Goal: Transaction & Acquisition: Purchase product/service

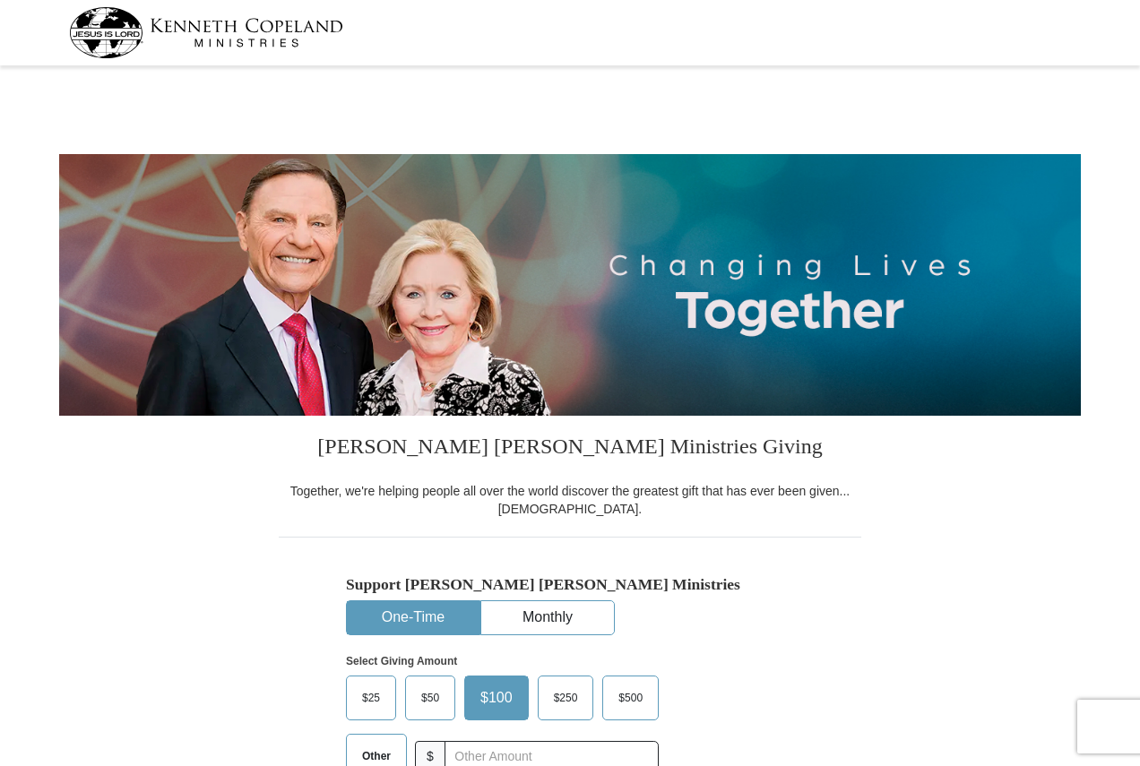
select select "PA"
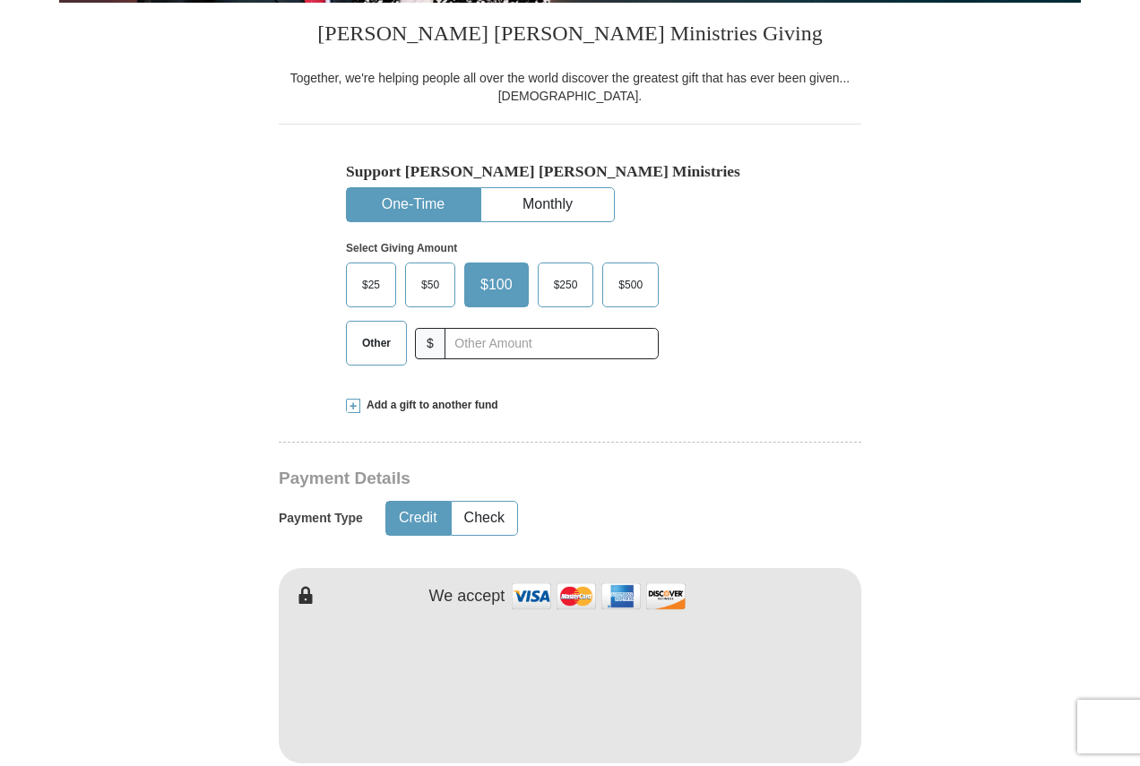
scroll to position [448, 0]
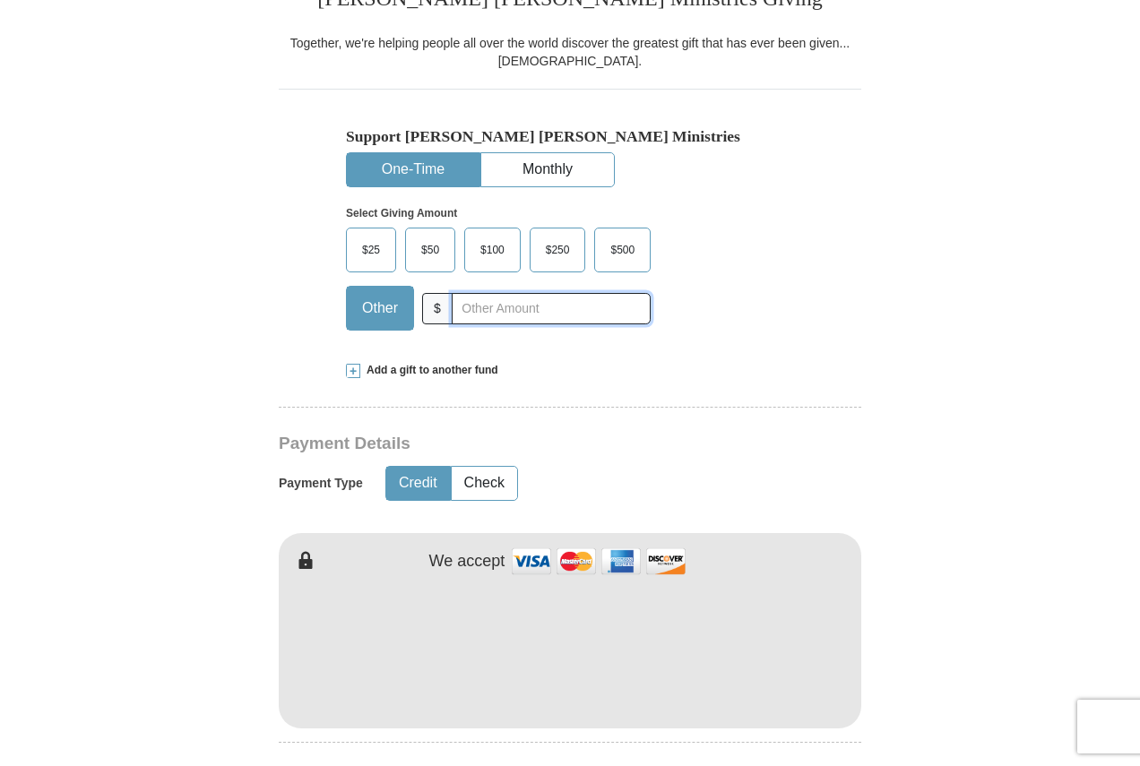
click at [493, 304] on input "text" at bounding box center [551, 308] width 199 height 31
type input "20"
click at [502, 475] on button "Check" at bounding box center [484, 483] width 65 height 33
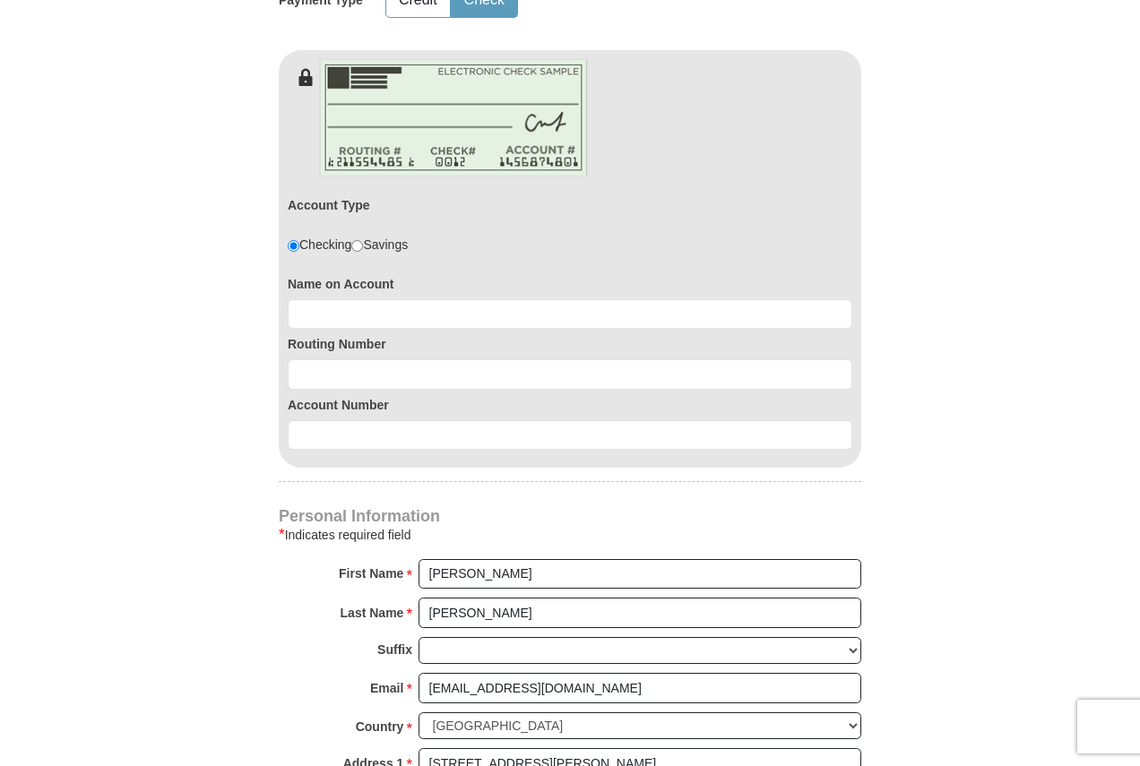
scroll to position [986, 0]
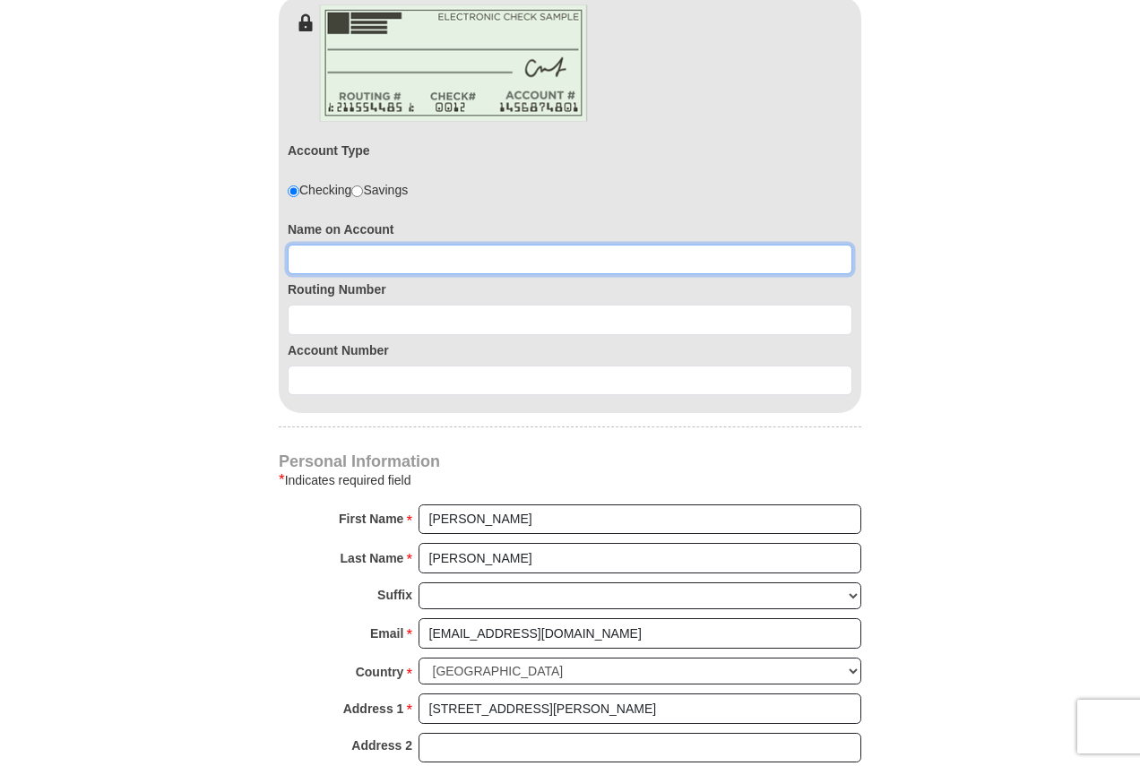
click at [560, 264] on input at bounding box center [570, 260] width 565 height 30
type input "Thomas D Howard"
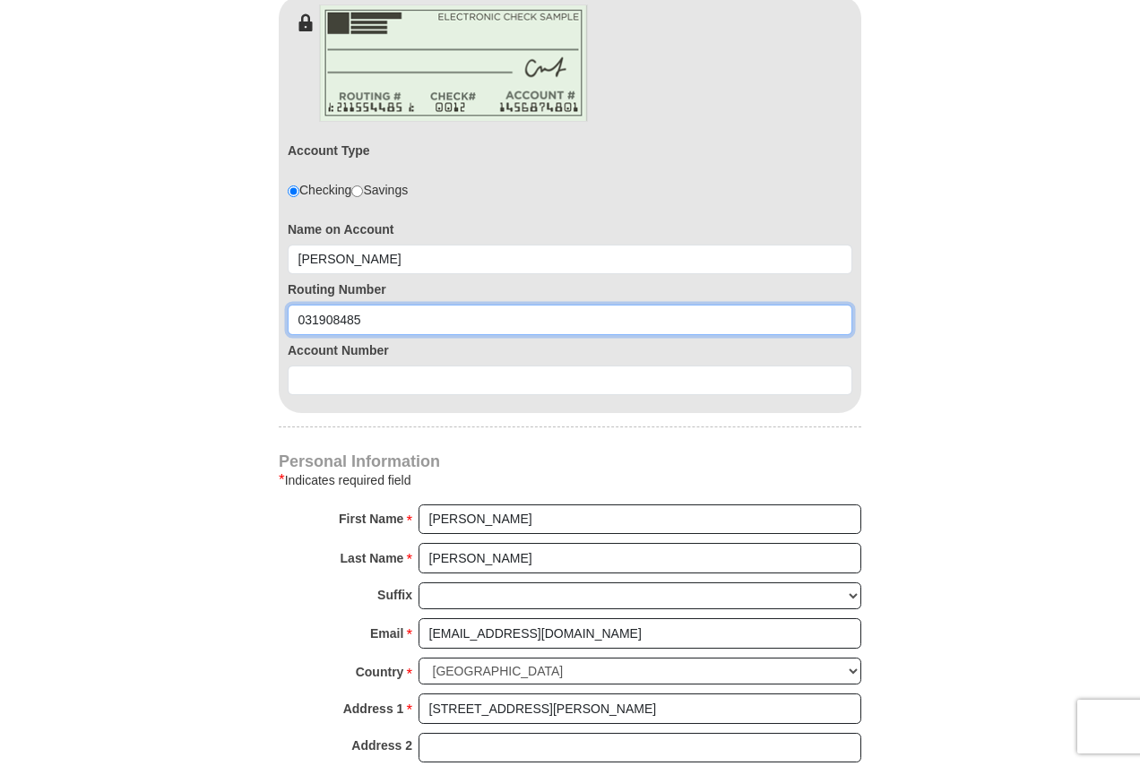
type input "031908485"
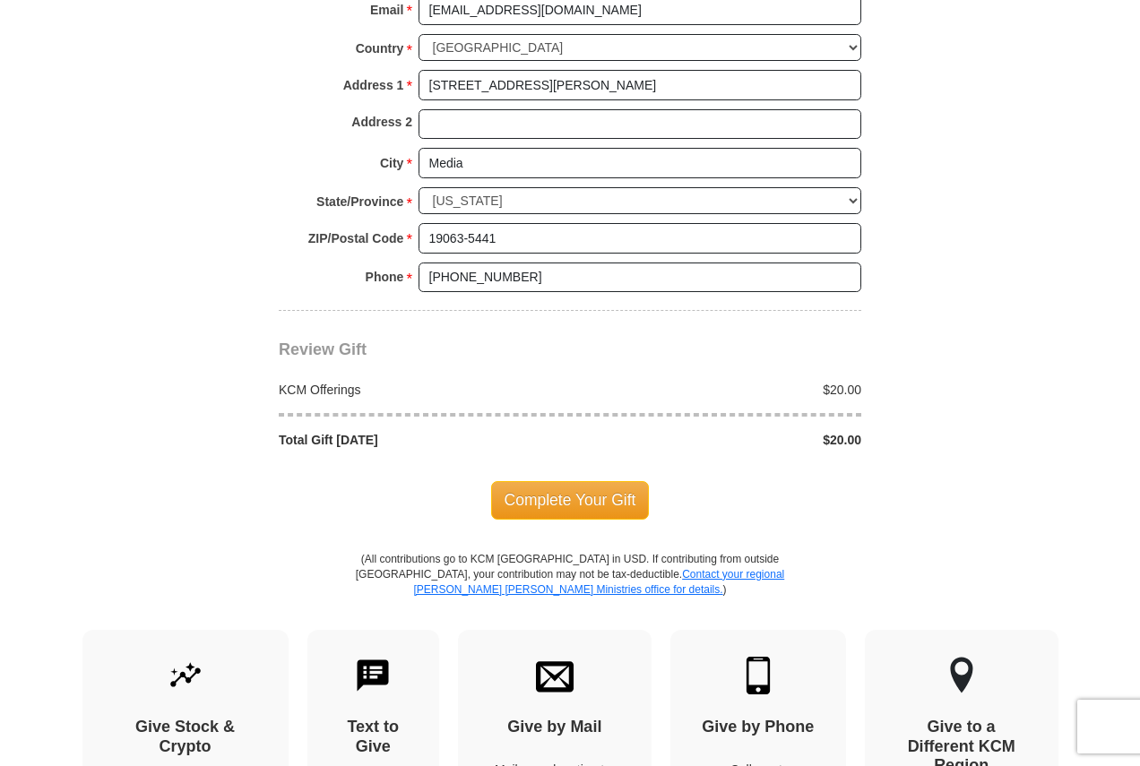
scroll to position [1614, 0]
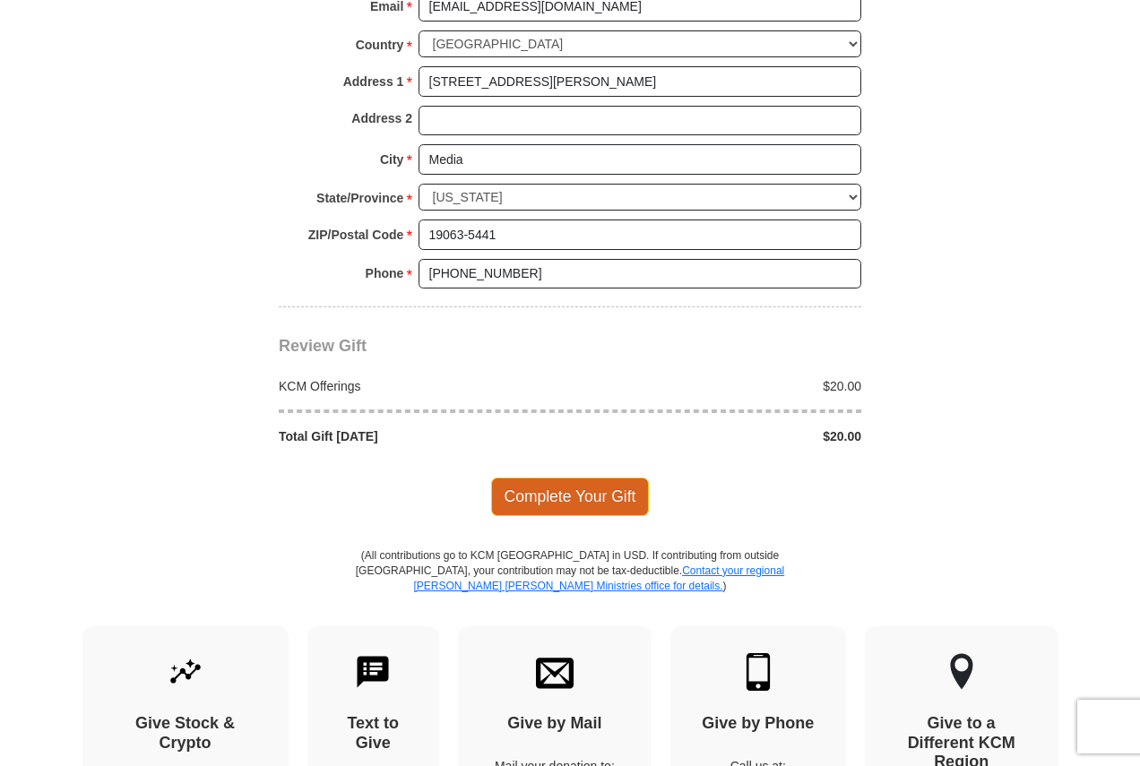
type input "0360154439"
click at [557, 493] on span "Complete Your Gift" at bounding box center [570, 497] width 159 height 38
